Goal: Book appointment/travel/reservation

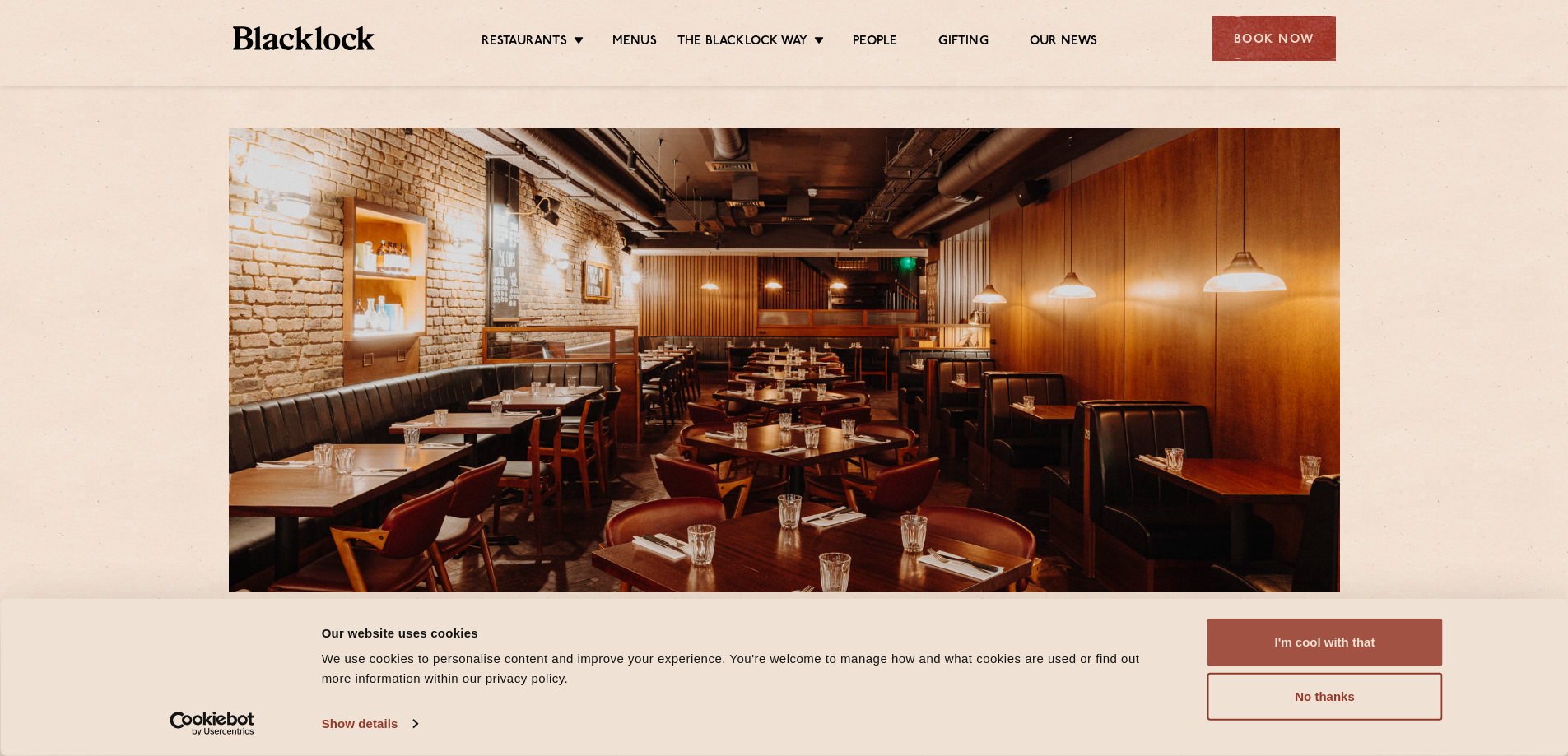
click at [1343, 643] on button "I'm cool with that" at bounding box center [1325, 643] width 235 height 48
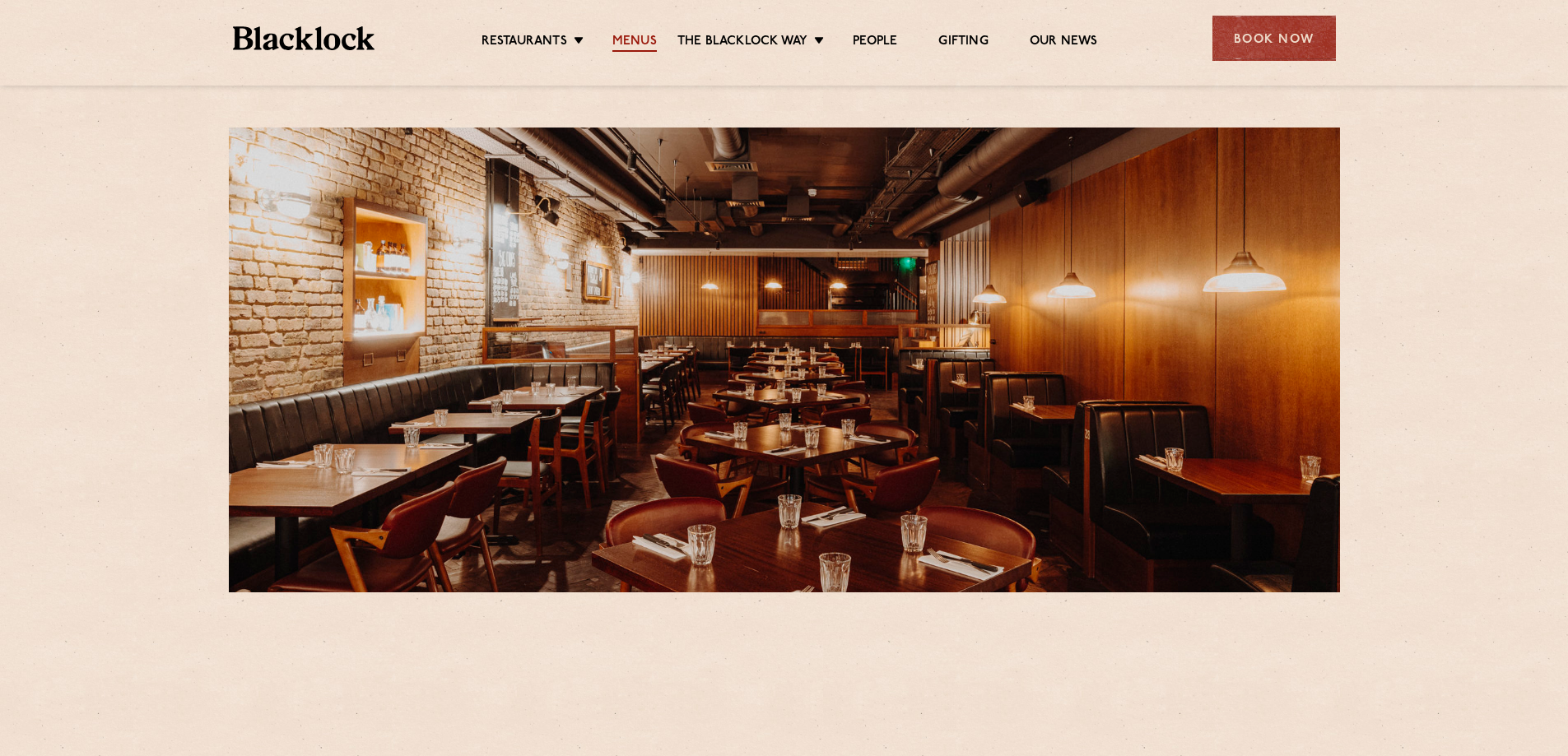
click at [642, 38] on link "Menus" at bounding box center [634, 43] width 45 height 18
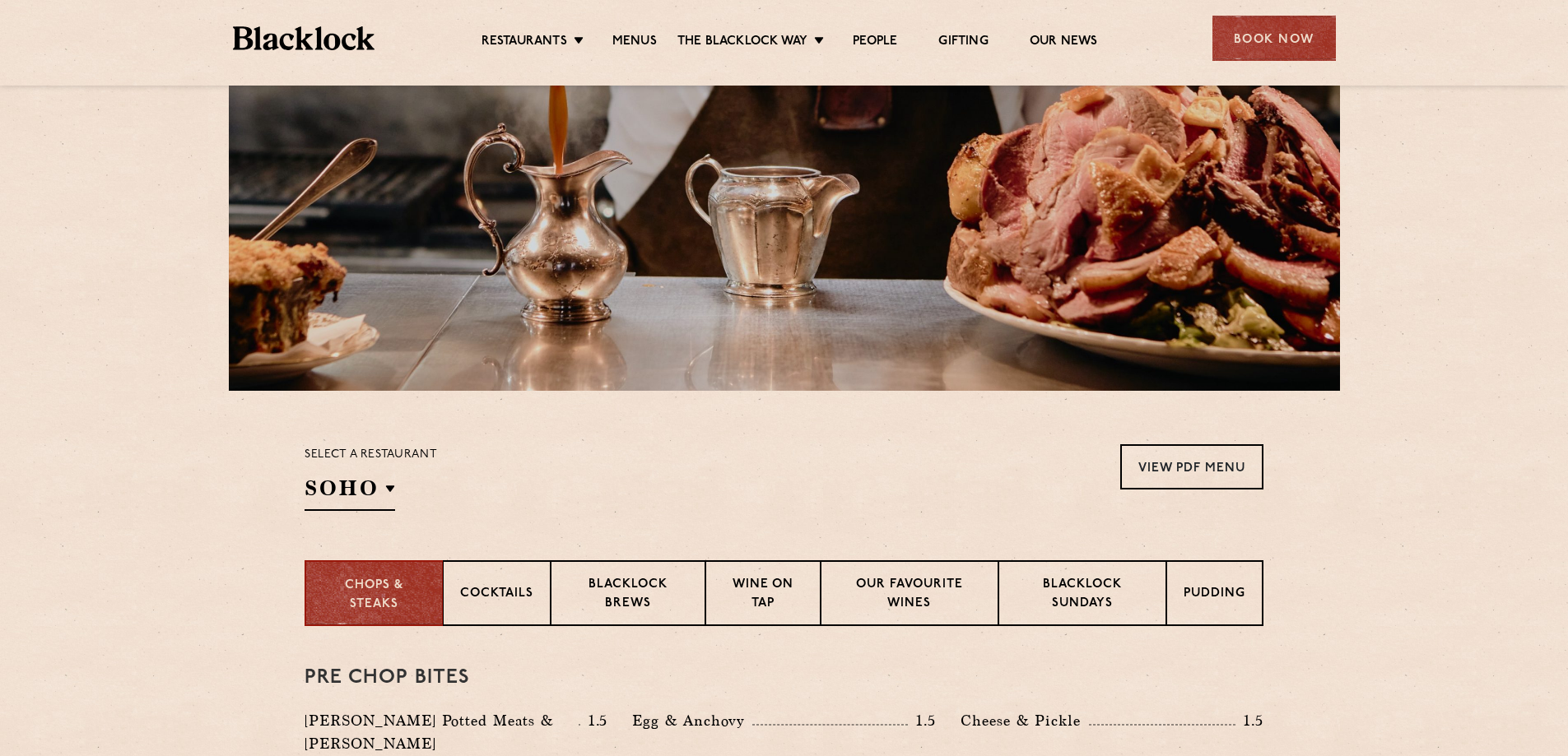
scroll to position [82, 0]
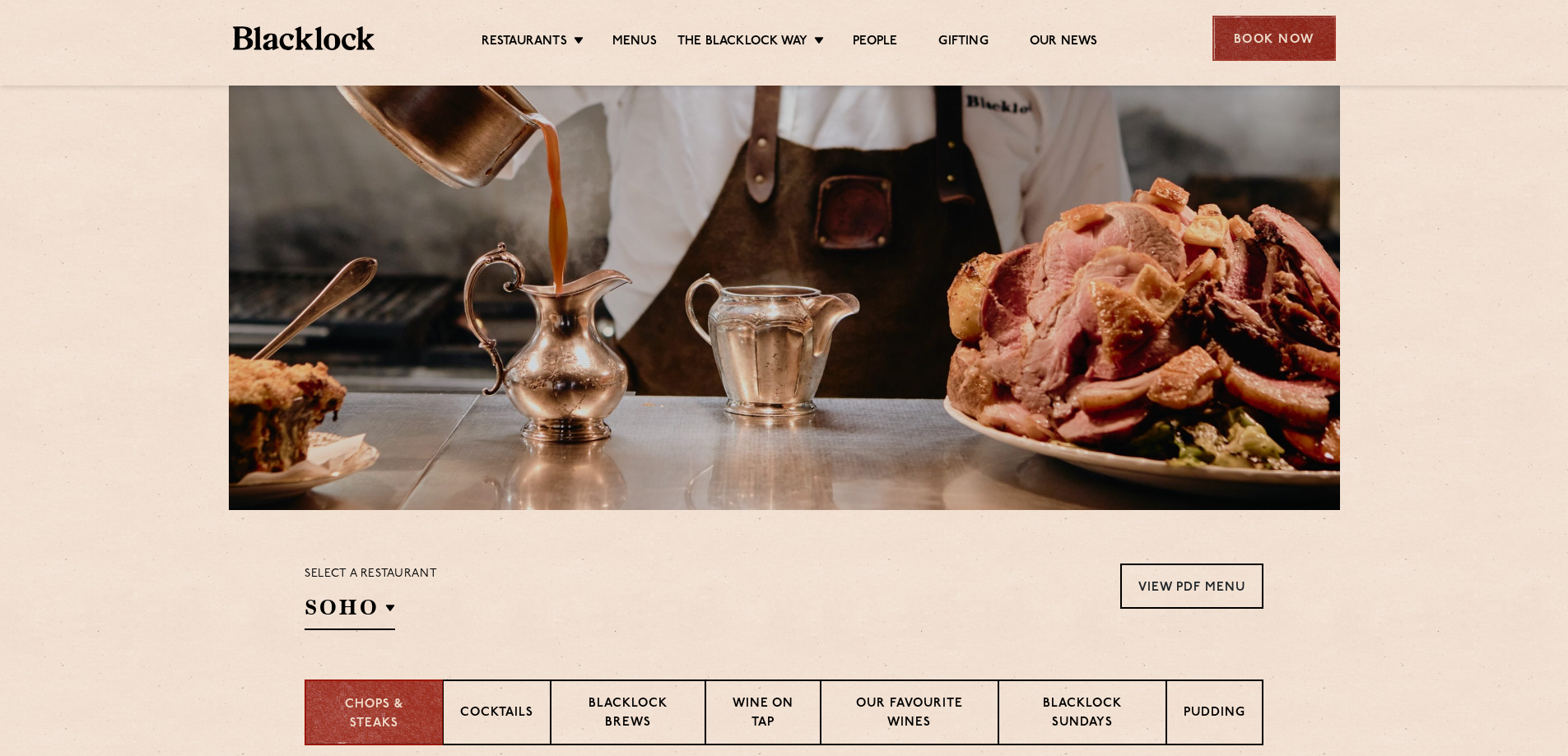
click at [1262, 38] on div "Book Now" at bounding box center [1274, 38] width 124 height 45
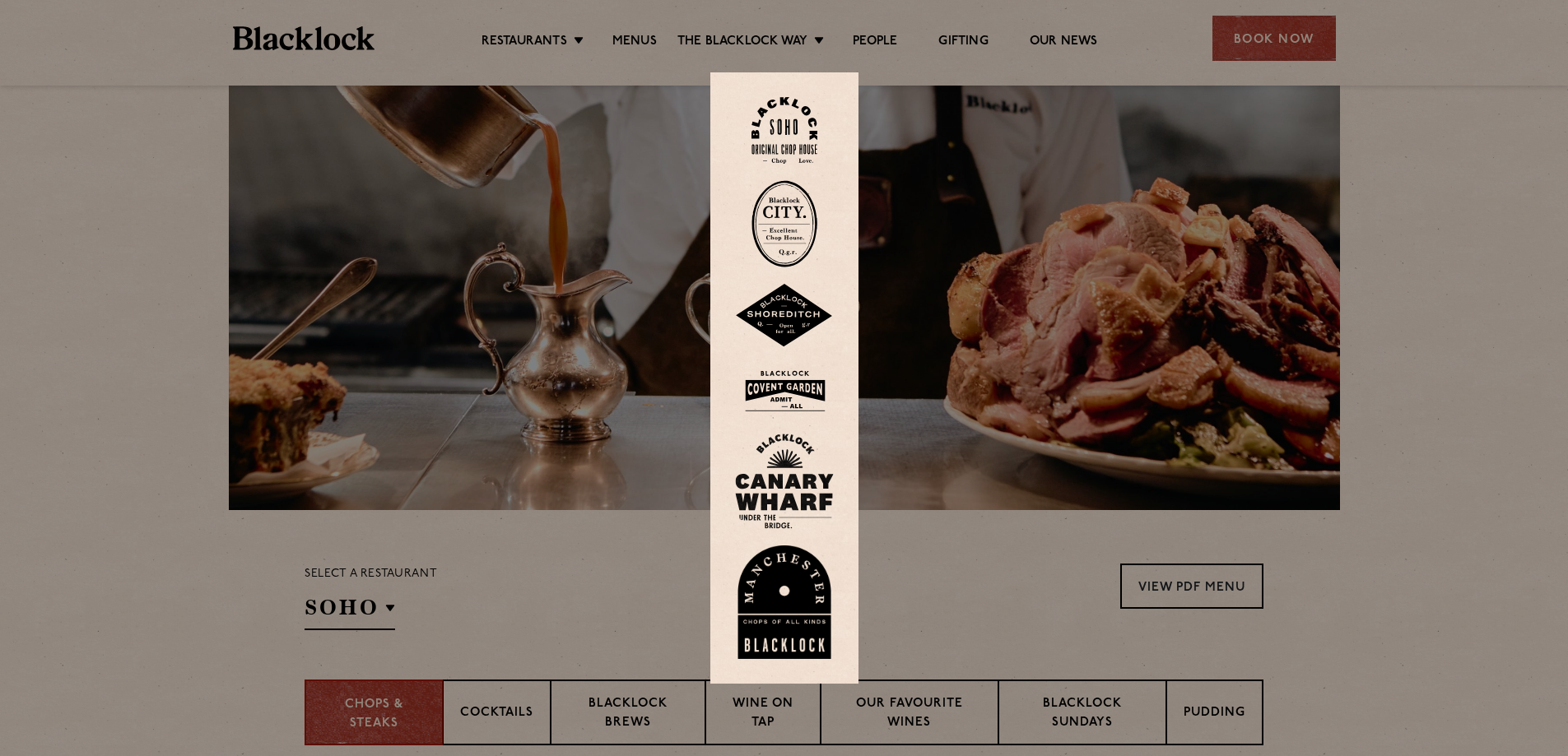
click at [801, 121] on img at bounding box center [784, 130] width 66 height 67
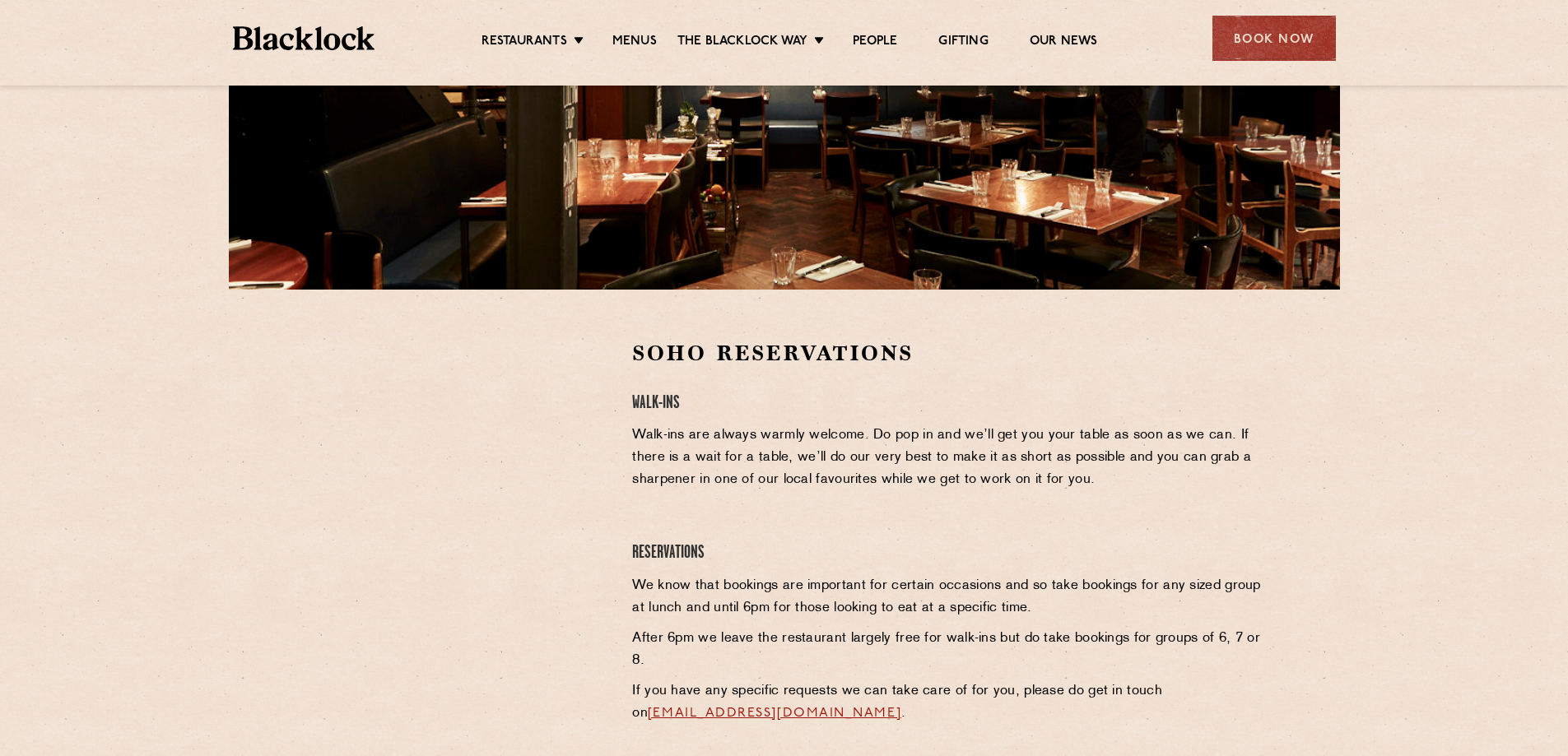
scroll to position [411, 0]
